Goal: Information Seeking & Learning: Learn about a topic

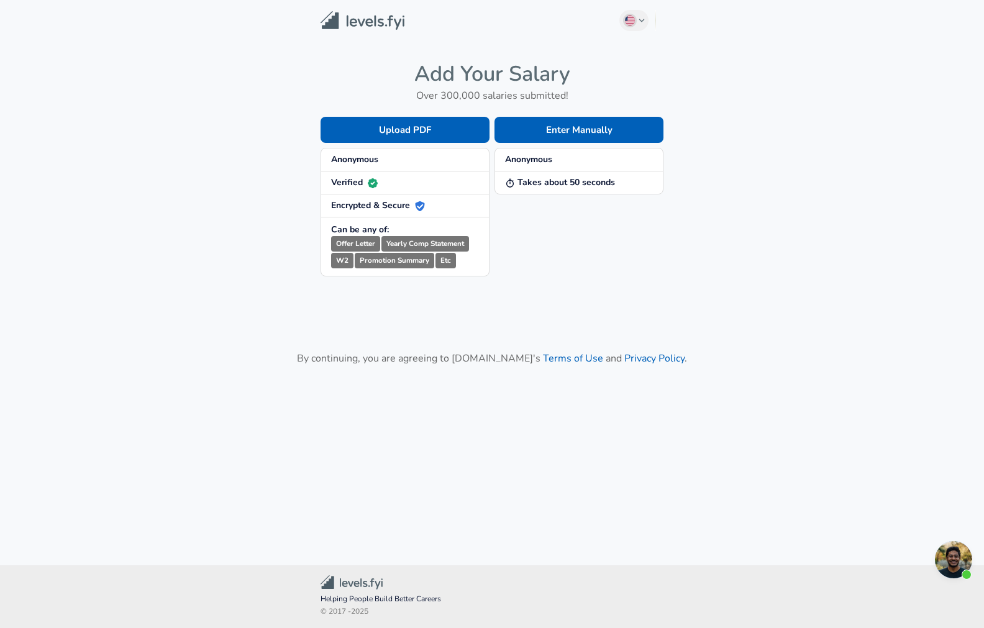
click at [382, 161] on span "Anonymous" at bounding box center [405, 159] width 148 height 12
click at [384, 180] on span "Verified" at bounding box center [405, 182] width 148 height 12
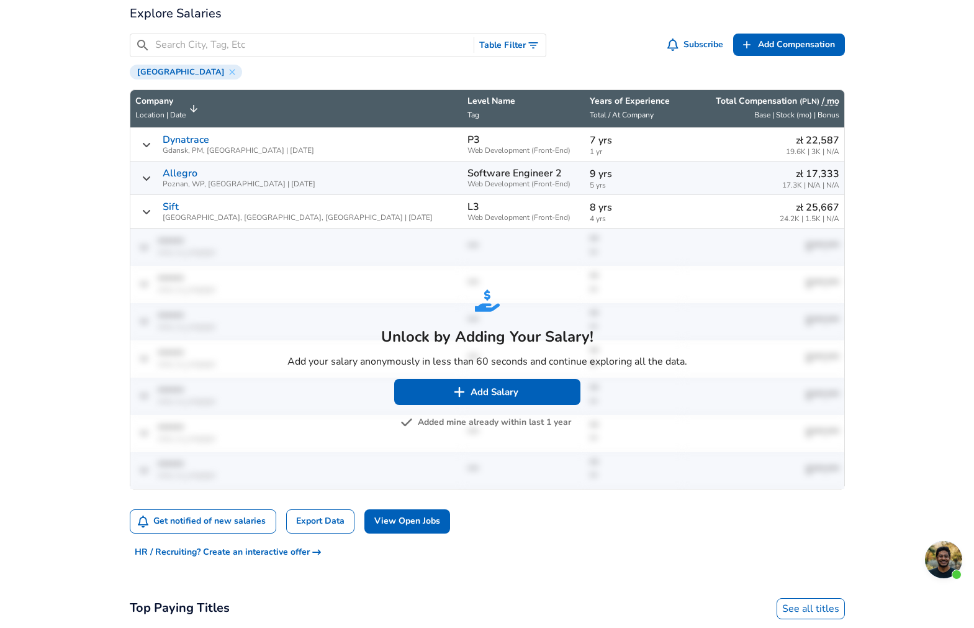
scroll to position [435, 0]
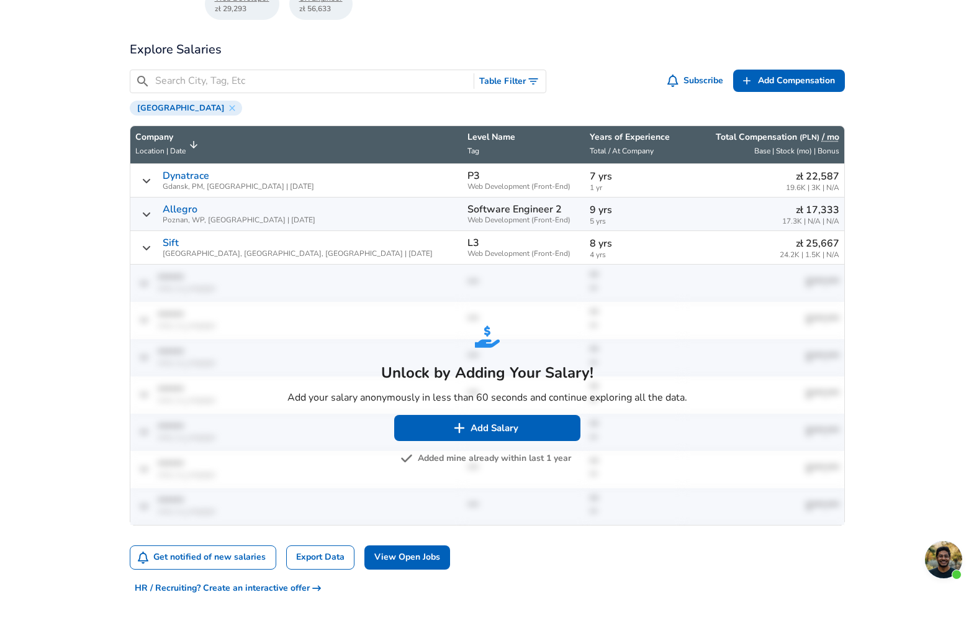
click at [143, 245] on icon "Salary Submissions" at bounding box center [147, 248] width 10 height 10
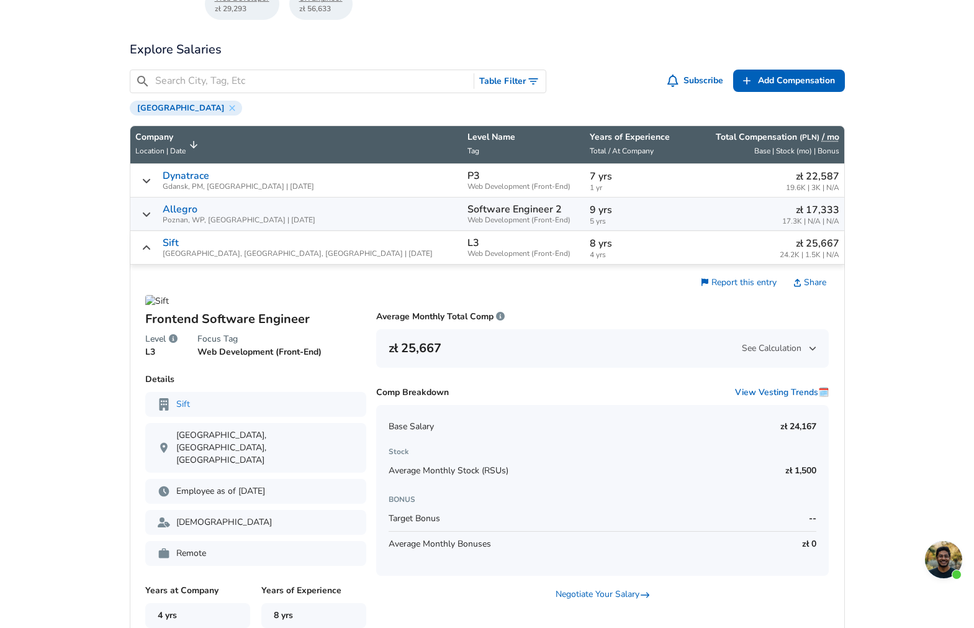
click at [143, 245] on icon "Salary Submissions" at bounding box center [147, 248] width 10 height 10
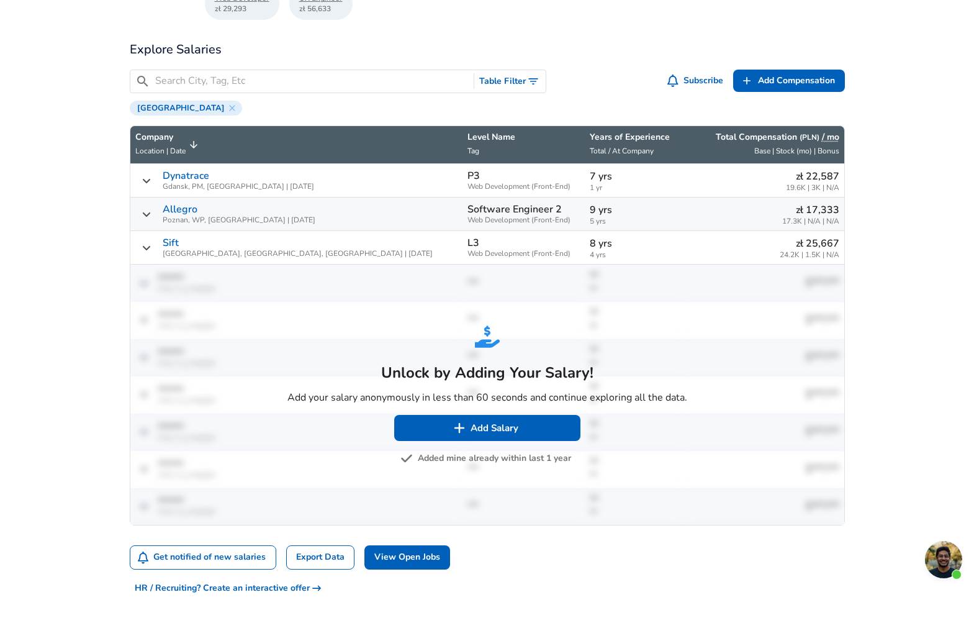
click at [463, 225] on td "Software Engineer 2 Web Development (Front-End)" at bounding box center [524, 214] width 122 height 34
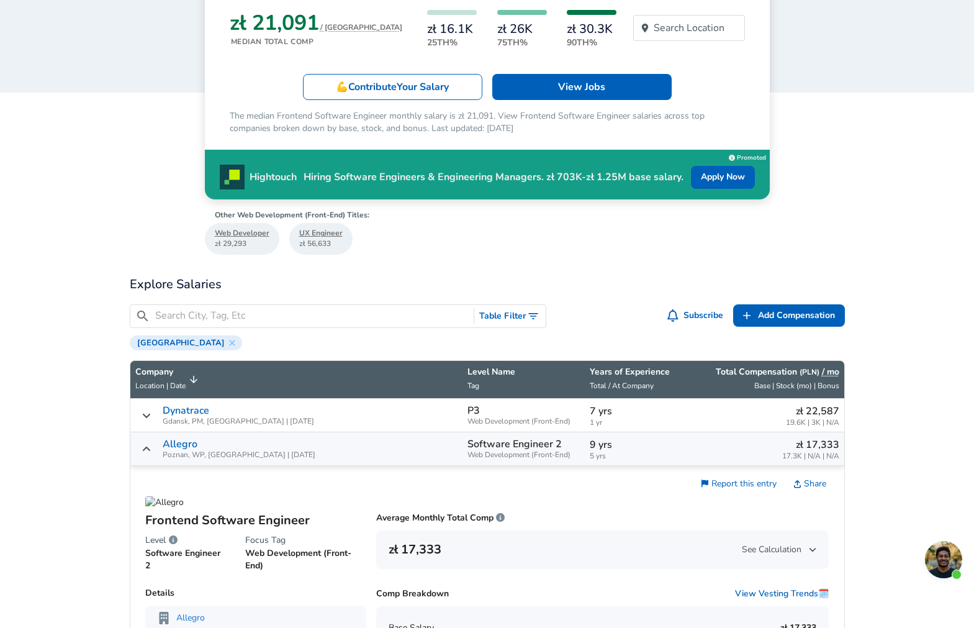
scroll to position [186, 0]
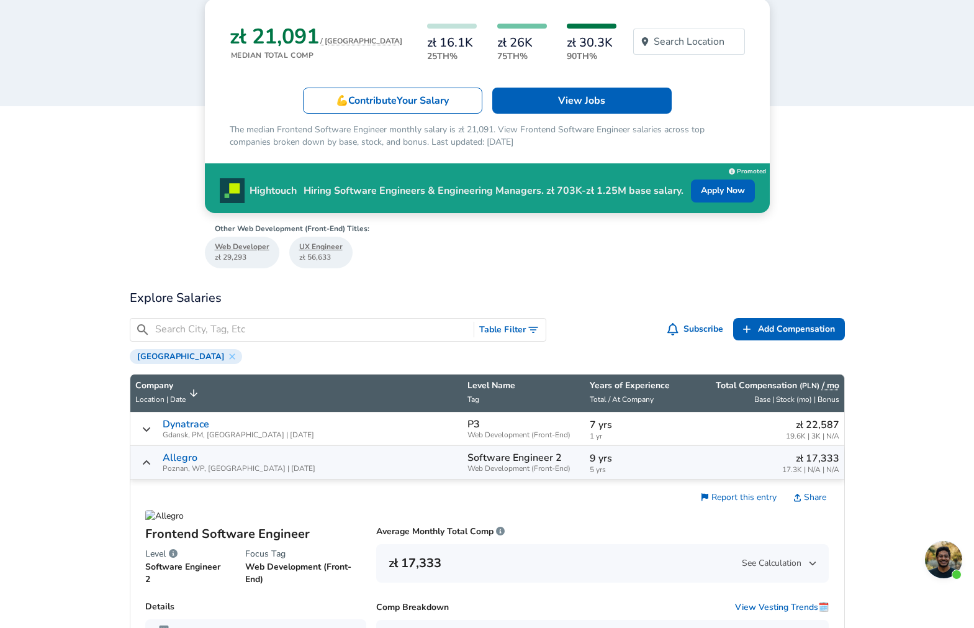
click at [468, 466] on span "Web Development (Front-End)" at bounding box center [524, 468] width 112 height 8
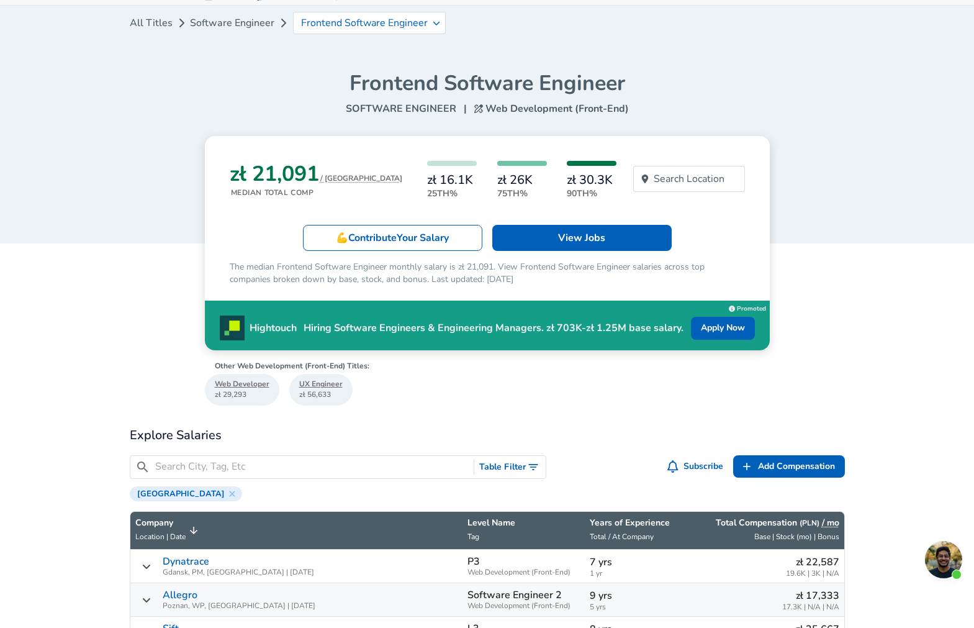
scroll to position [0, 0]
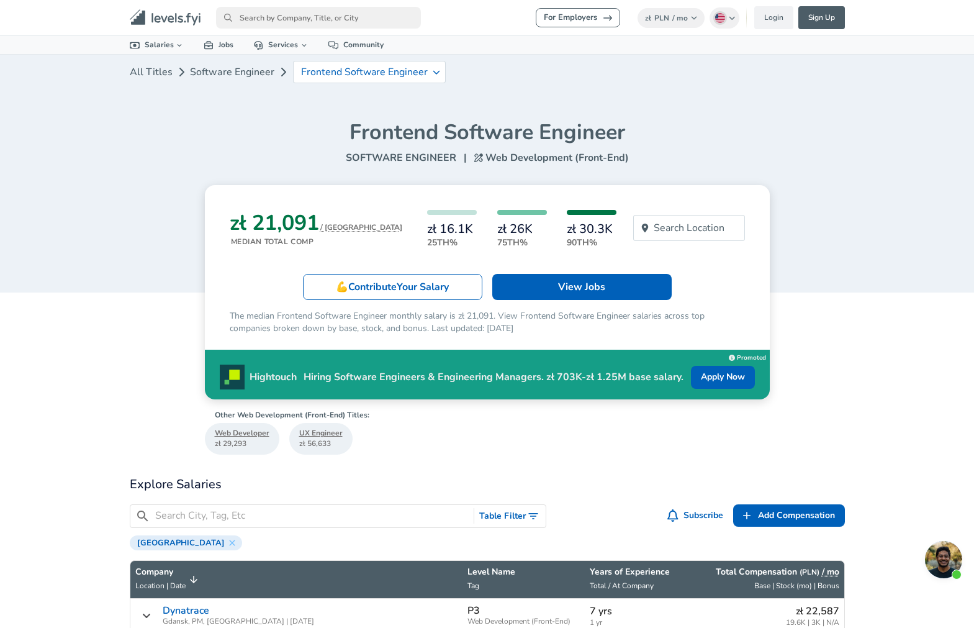
click at [294, 16] on input "primary" at bounding box center [318, 18] width 205 height 22
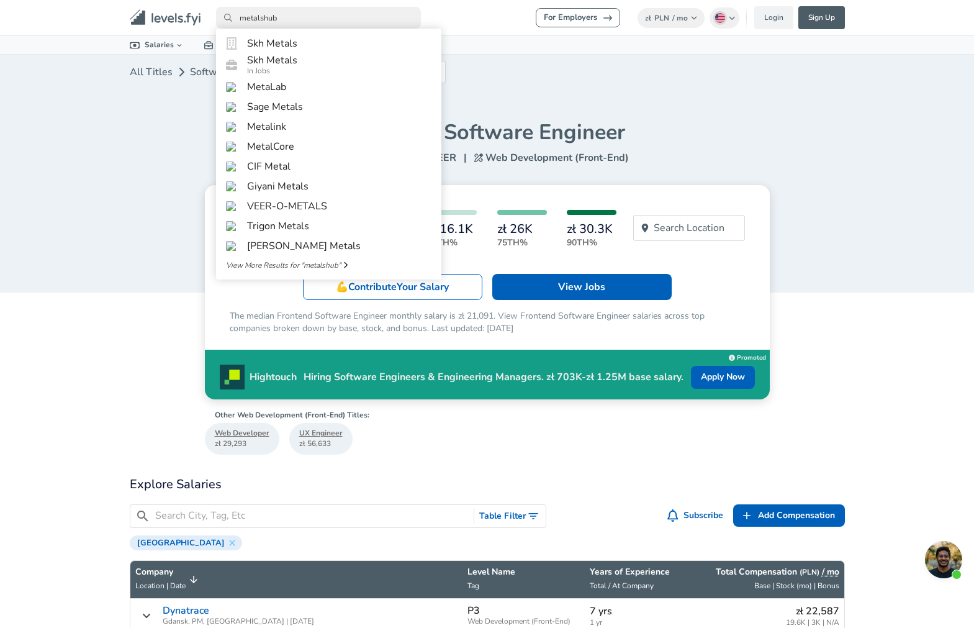
type input "metalshub"
drag, startPoint x: 685, startPoint y: 109, endPoint x: 772, endPoint y: 48, distance: 106.1
click at [685, 109] on div "All Titles Software Engineer Frontend Software Engineer Frontend Software Engin…" at bounding box center [487, 110] width 745 height 111
